Goal: Information Seeking & Learning: Learn about a topic

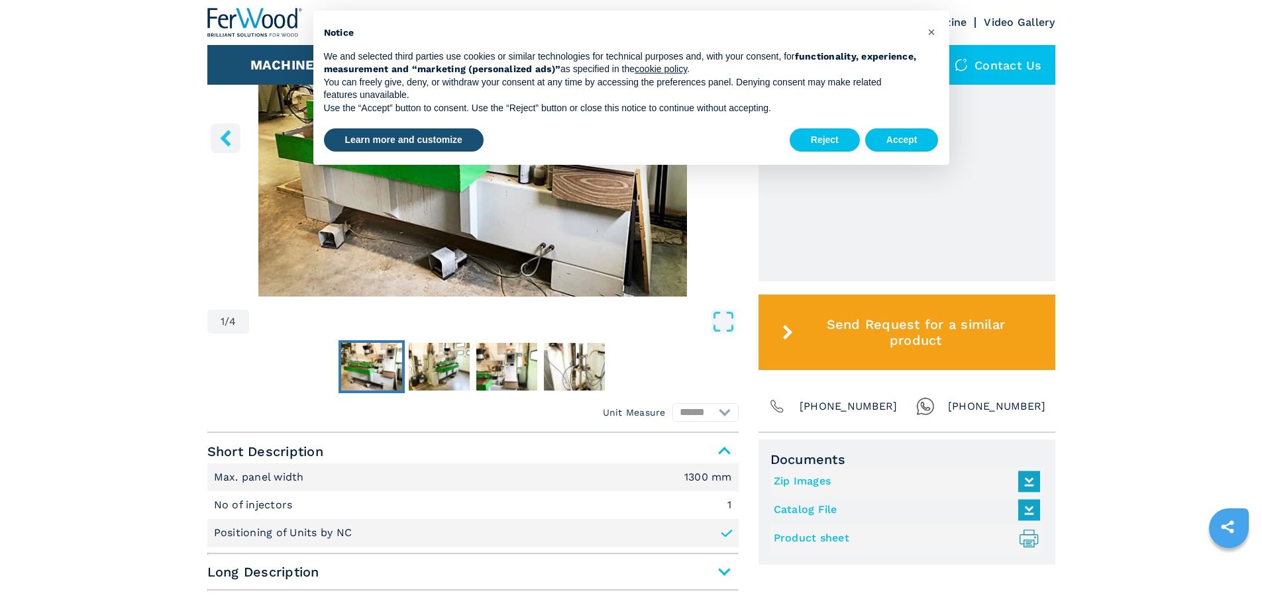
scroll to position [331, 0]
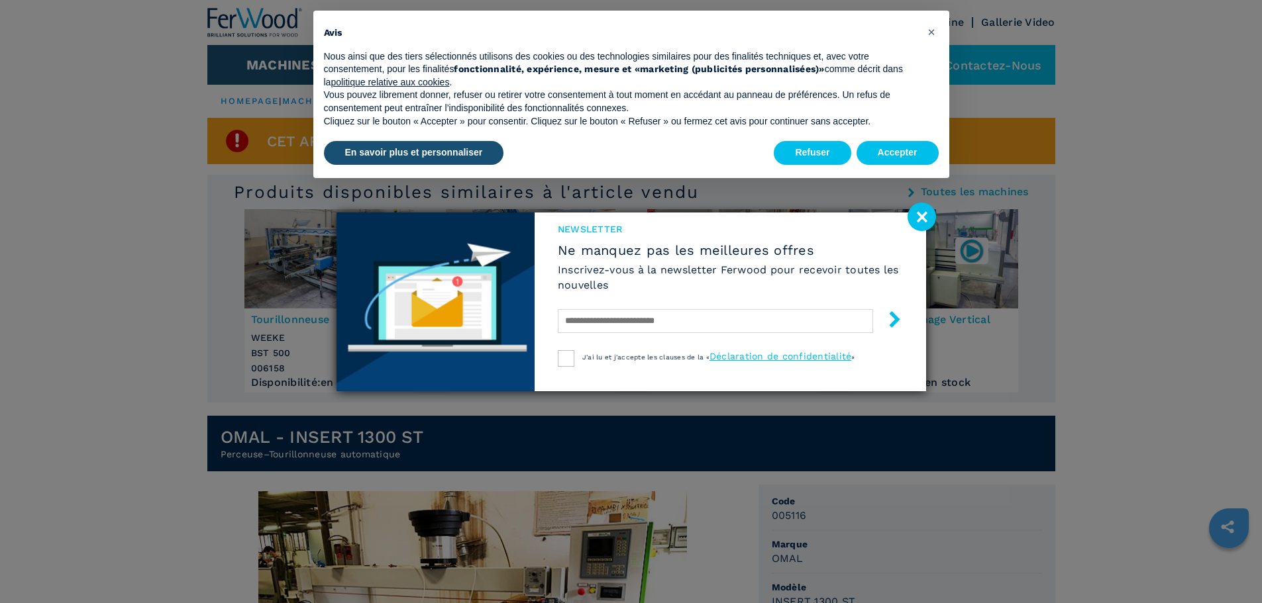
click at [922, 211] on image at bounding box center [921, 217] width 28 height 28
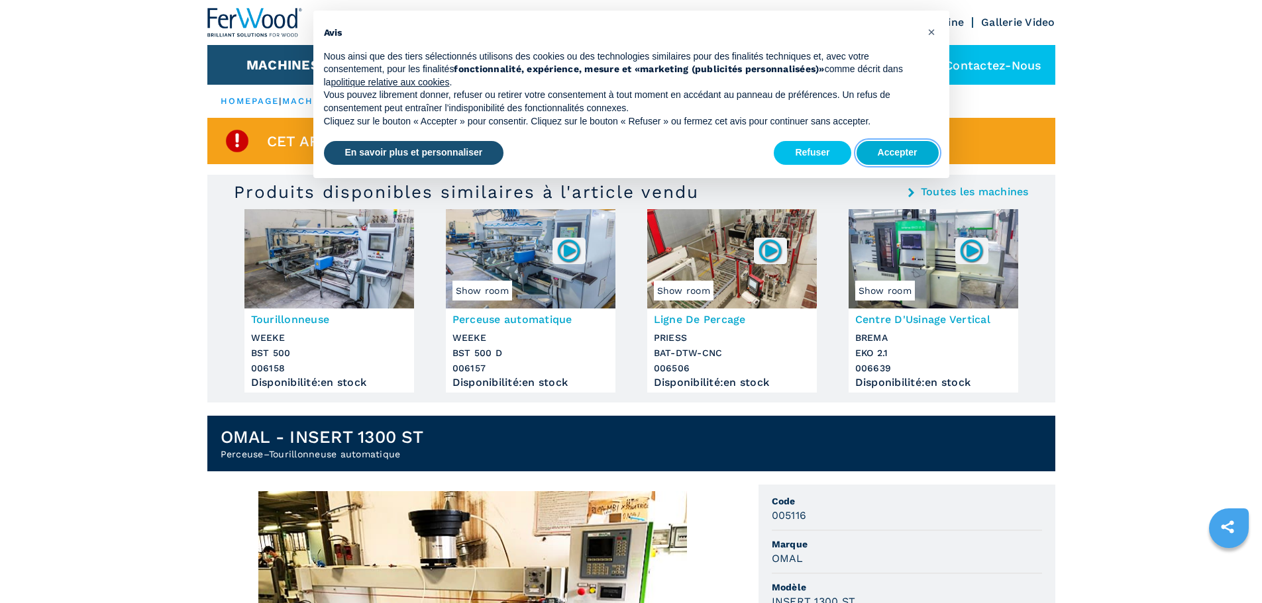
click at [901, 146] on button "Accepter" at bounding box center [897, 153] width 82 height 24
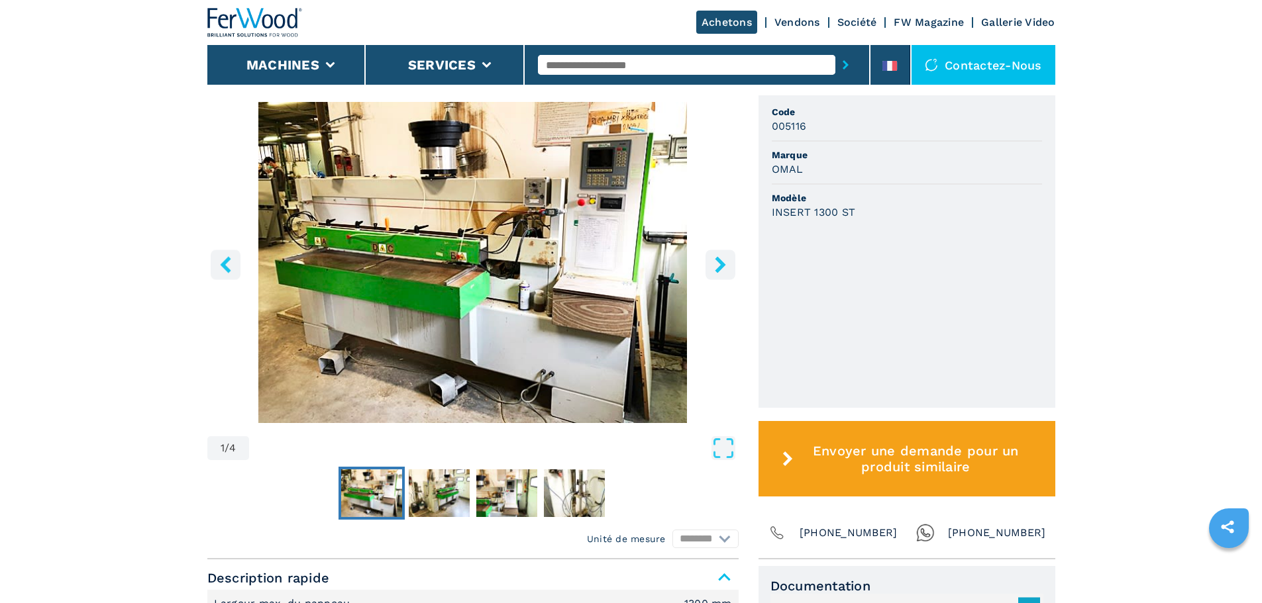
scroll to position [265, 0]
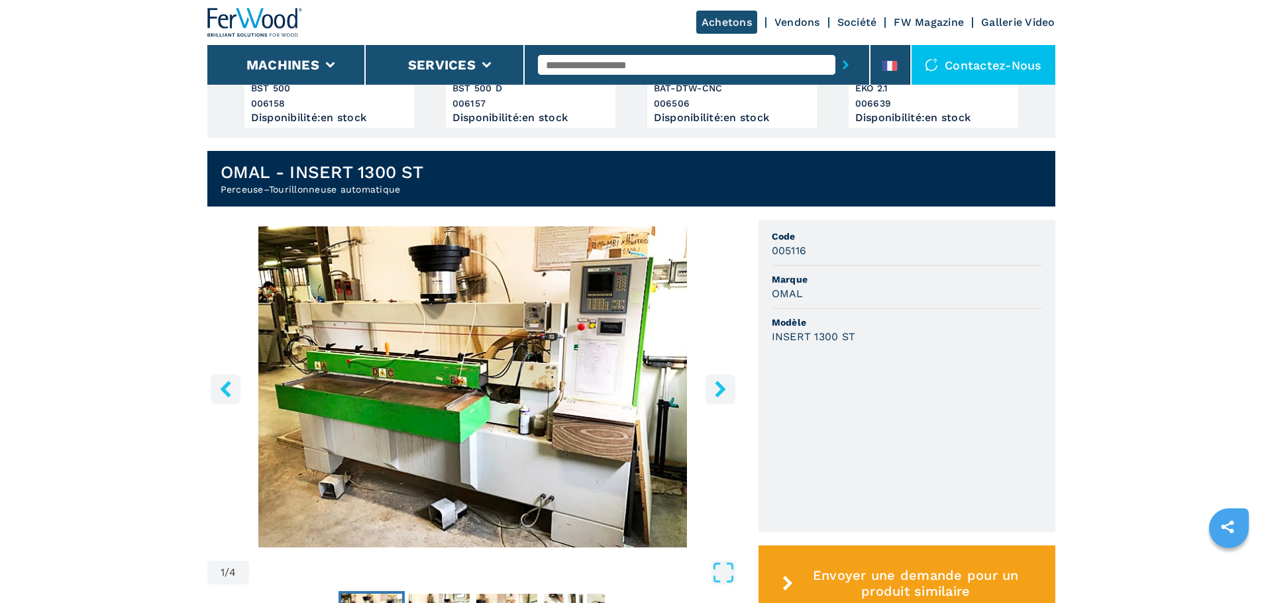
click at [726, 386] on icon "right-button" at bounding box center [720, 389] width 17 height 17
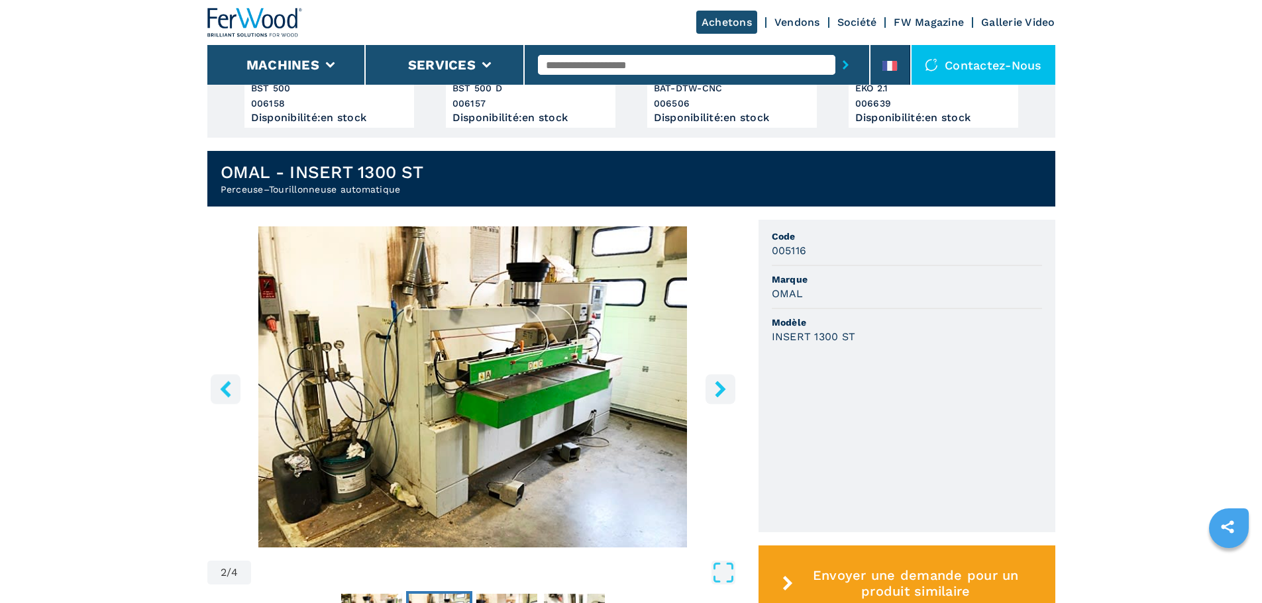
click at [726, 386] on icon "right-button" at bounding box center [720, 389] width 17 height 17
click at [713, 388] on icon "right-button" at bounding box center [720, 389] width 17 height 17
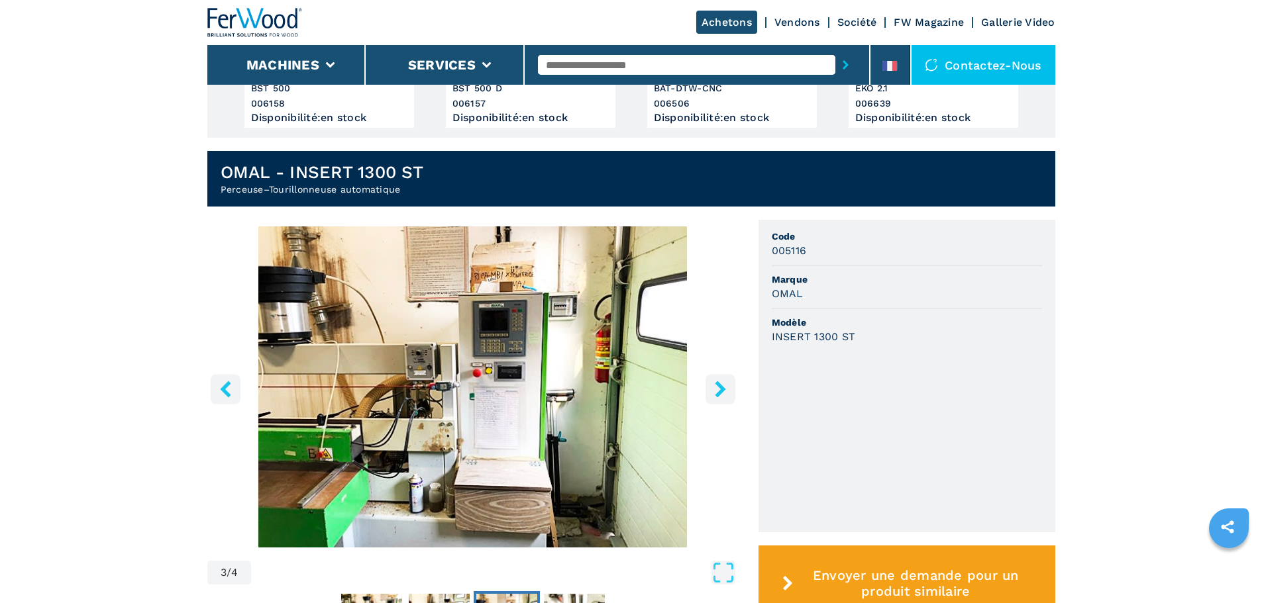
click at [715, 392] on icon "right-button" at bounding box center [720, 389] width 17 height 17
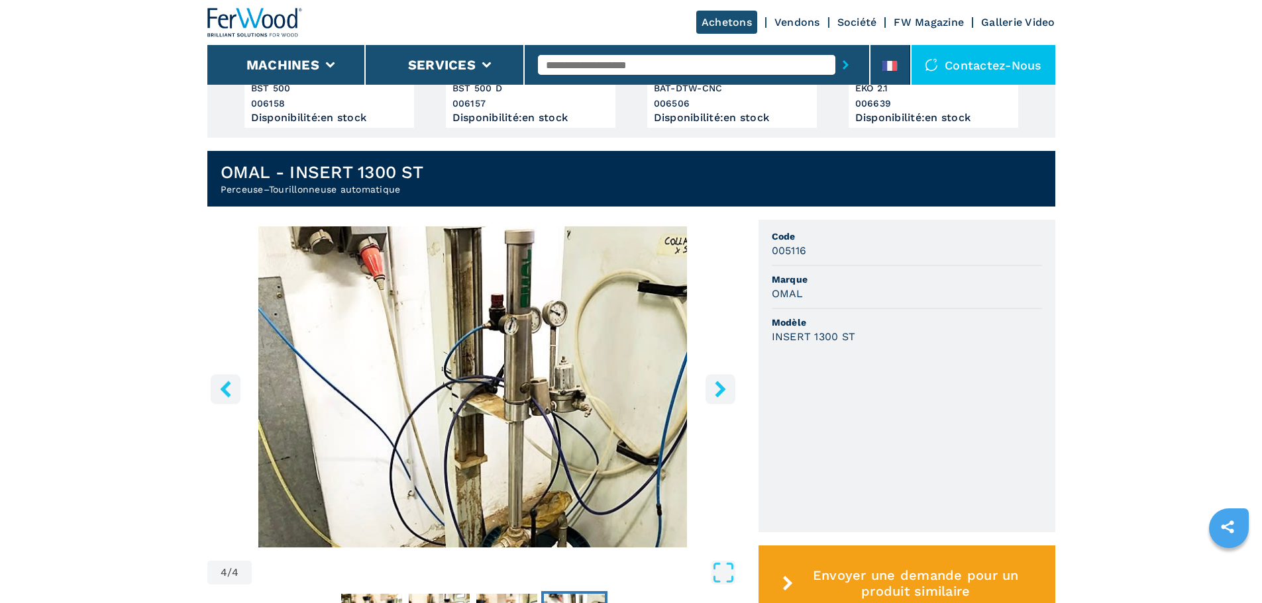
click at [715, 390] on icon "right-button" at bounding box center [720, 389] width 17 height 17
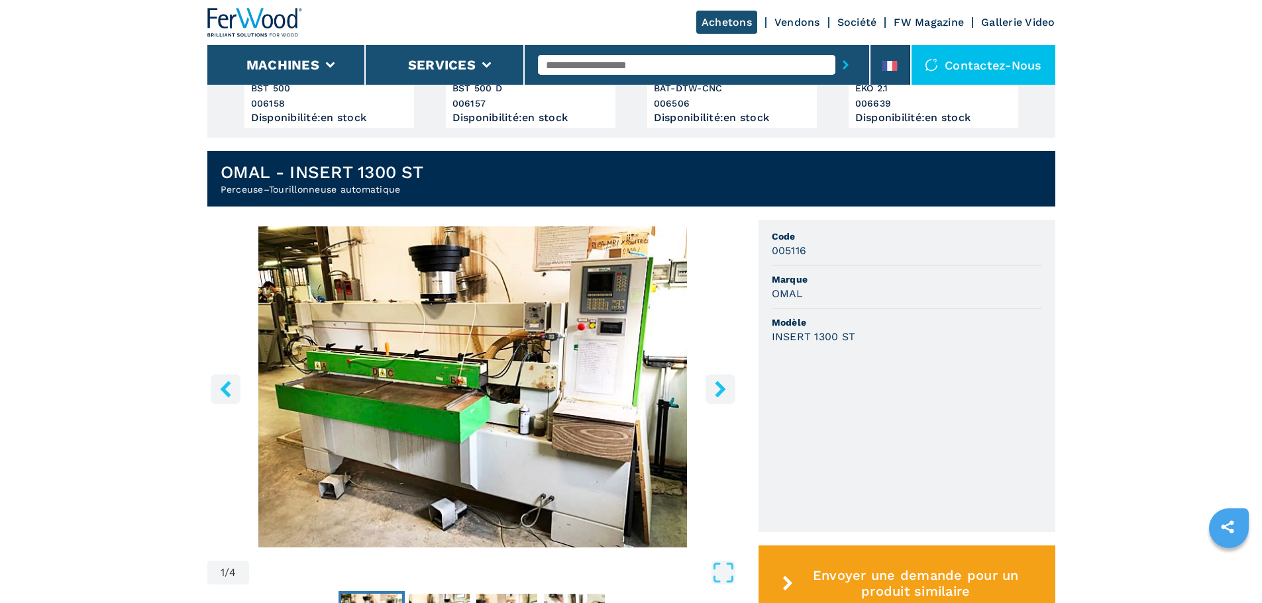
click at [715, 390] on icon "right-button" at bounding box center [720, 389] width 17 height 17
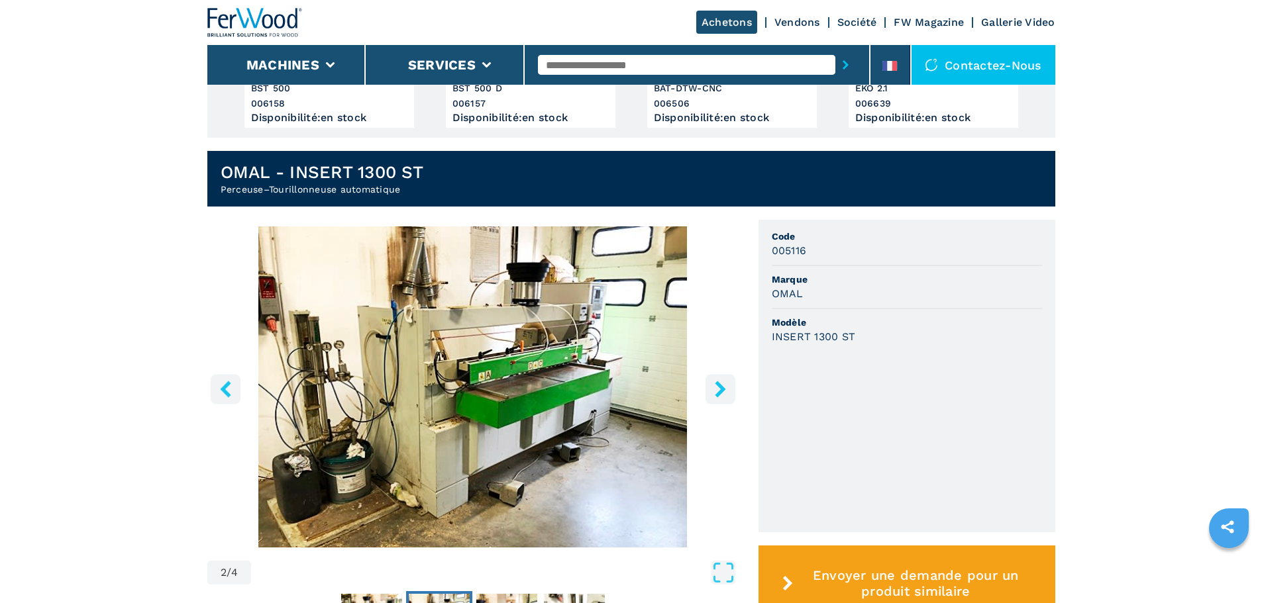
click at [715, 390] on icon "right-button" at bounding box center [720, 389] width 17 height 17
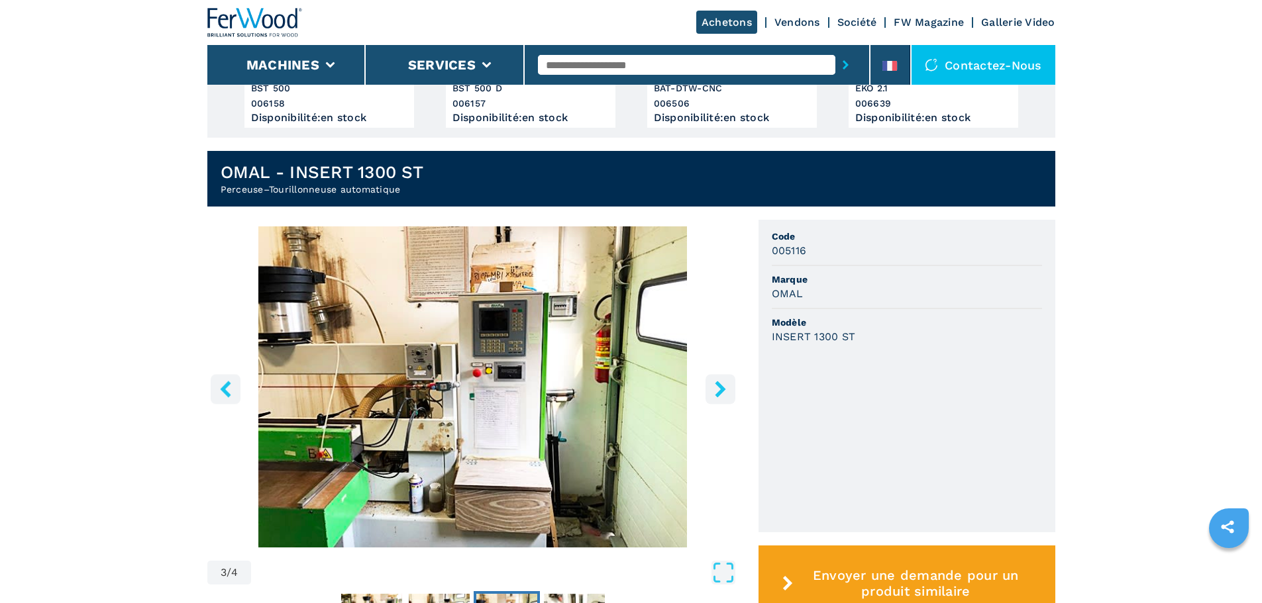
click at [715, 390] on icon "right-button" at bounding box center [720, 389] width 17 height 17
